Goal: Task Accomplishment & Management: Use online tool/utility

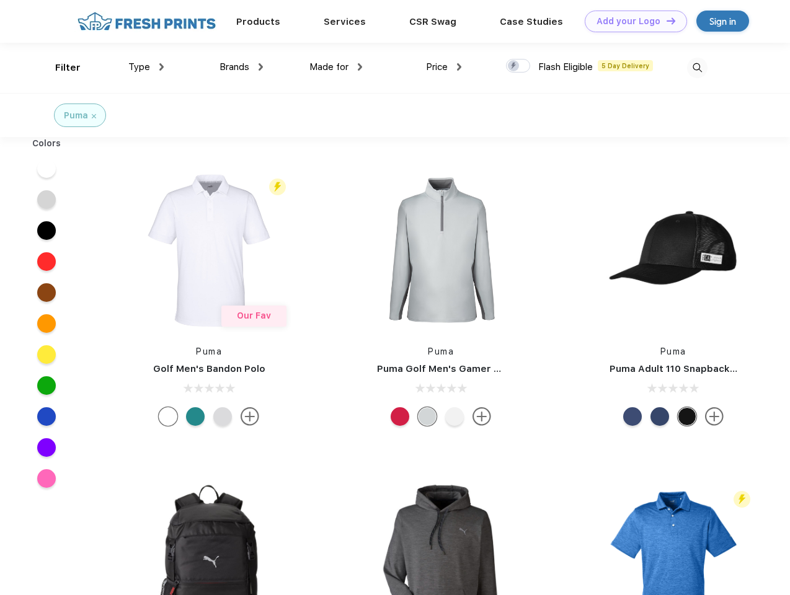
click at [631, 21] on link "Add your Logo Design Tool" at bounding box center [635, 22] width 102 height 22
click at [0, 0] on div "Design Tool" at bounding box center [0, 0] width 0 height 0
click at [665, 20] on link "Add your Logo Design Tool" at bounding box center [635, 22] width 102 height 22
click at [59, 68] on div "Filter" at bounding box center [67, 68] width 25 height 14
click at [146, 67] on span "Type" at bounding box center [139, 66] width 22 height 11
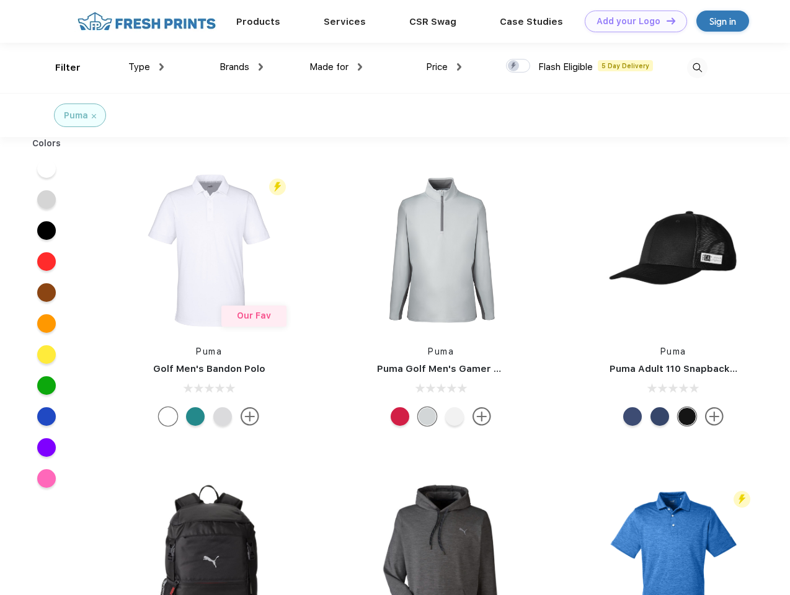
click at [241, 67] on span "Brands" at bounding box center [234, 66] width 30 height 11
click at [336, 67] on span "Made for" at bounding box center [328, 66] width 39 height 11
click at [444, 67] on span "Price" at bounding box center [437, 66] width 22 height 11
click at [518, 66] on div at bounding box center [518, 66] width 24 height 14
click at [514, 66] on input "checkbox" at bounding box center [510, 62] width 8 height 8
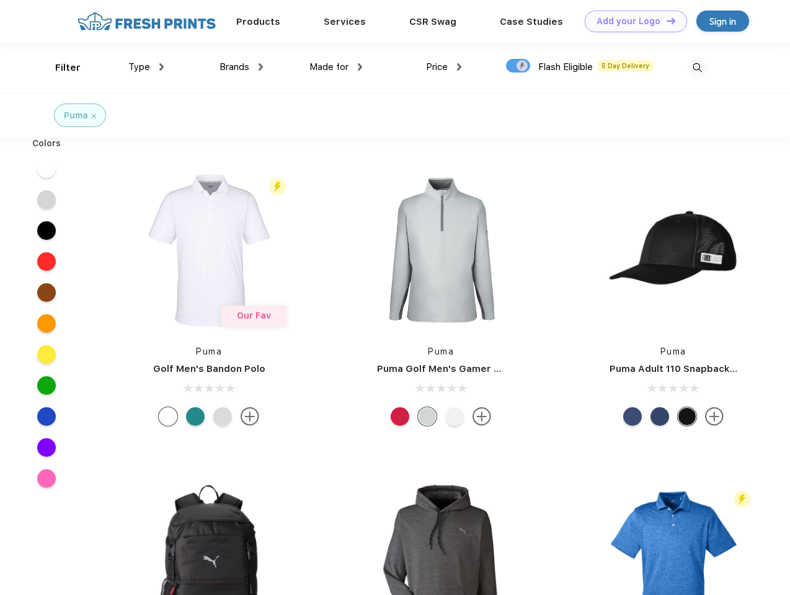
click at [697, 68] on img at bounding box center [697, 68] width 20 height 20
